Goal: Information Seeking & Learning: Learn about a topic

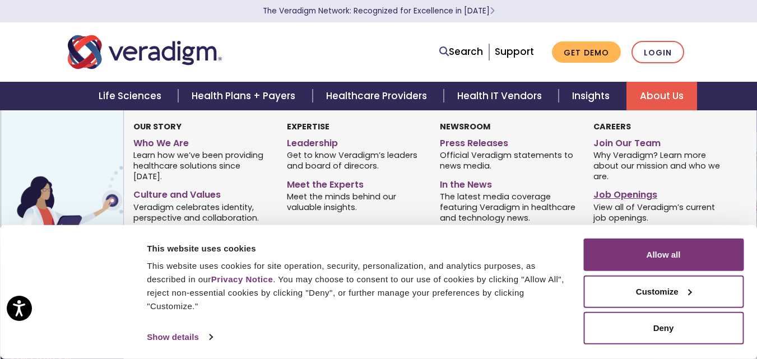
click at [635, 198] on link "Job Openings" at bounding box center [661, 193] width 136 height 16
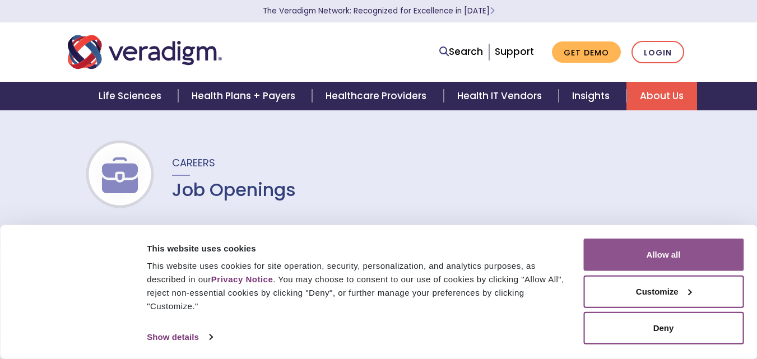
click at [660, 263] on button "Allow all" at bounding box center [663, 255] width 160 height 32
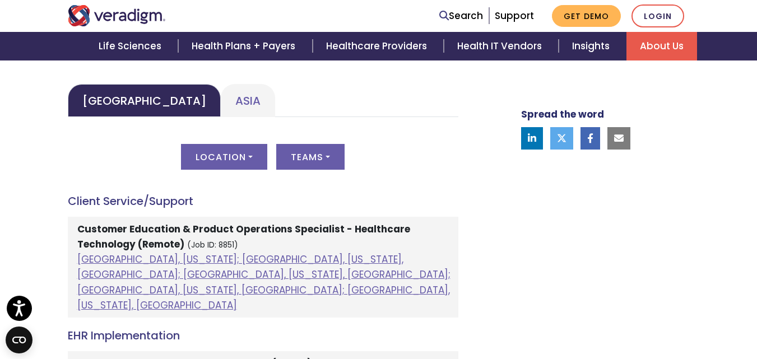
scroll to position [549, 0]
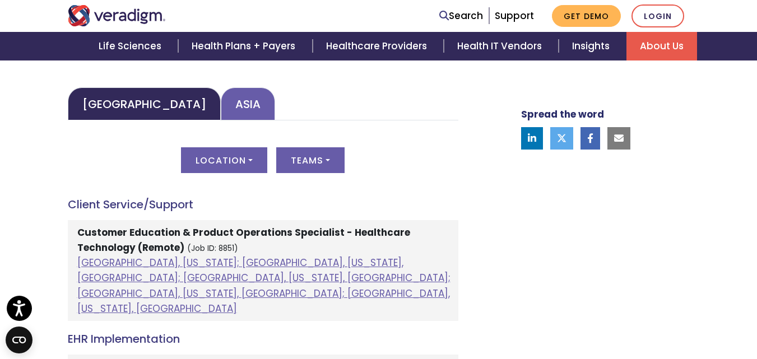
click at [221, 103] on link "Asia" at bounding box center [248, 103] width 54 height 33
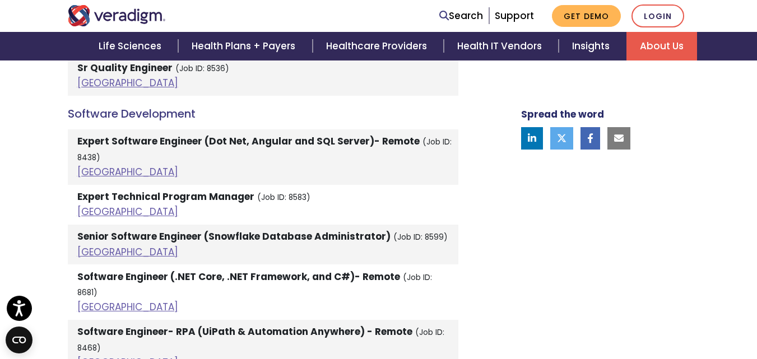
scroll to position [2021, 0]
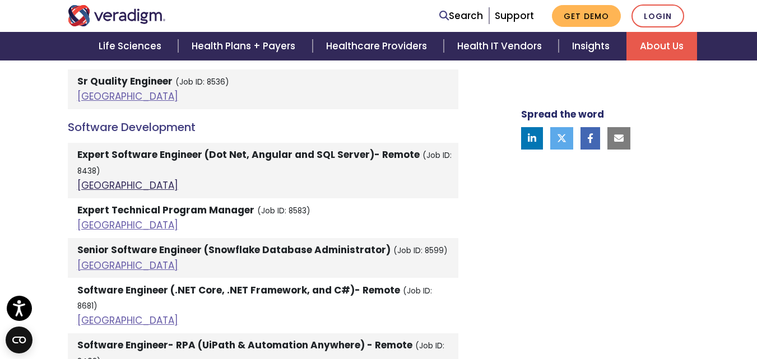
click at [88, 179] on link "India" at bounding box center [127, 185] width 101 height 13
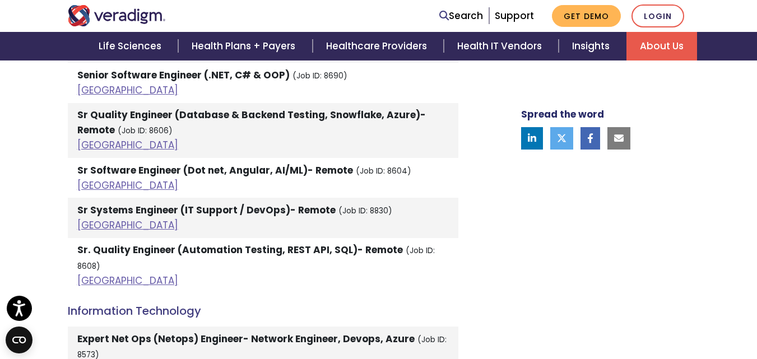
scroll to position [1327, 0]
click at [90, 189] on link "India" at bounding box center [127, 185] width 101 height 13
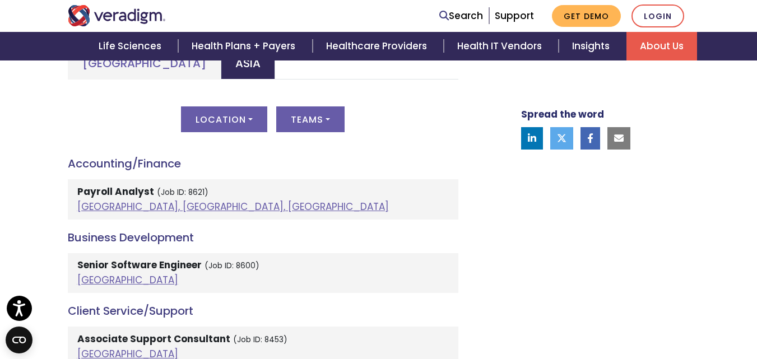
scroll to position [602, 0]
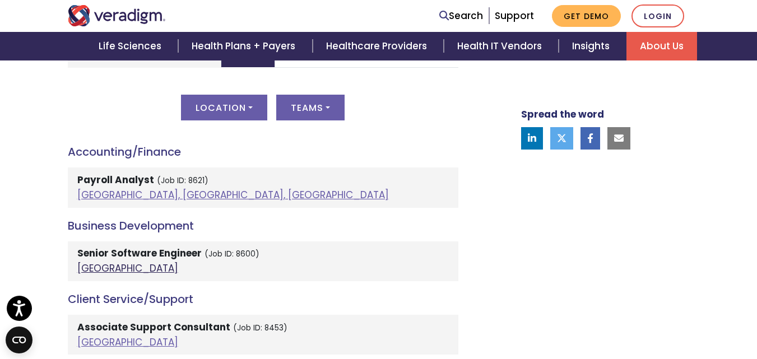
click at [95, 268] on link "India" at bounding box center [127, 268] width 101 height 13
